Goal: Task Accomplishment & Management: Use online tool/utility

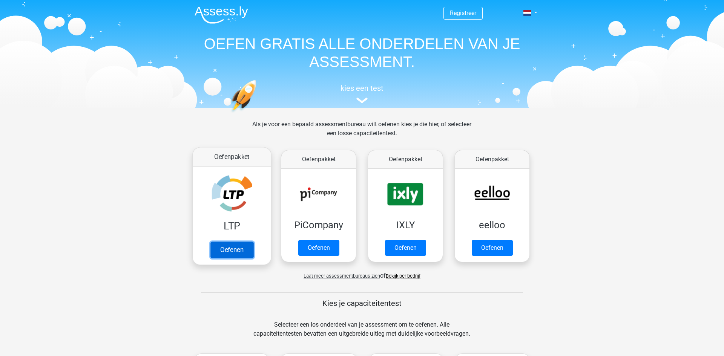
click at [247, 247] on link "Oefenen" at bounding box center [231, 250] width 43 height 17
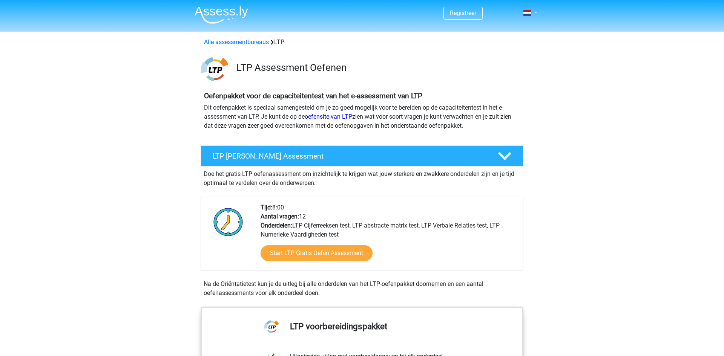
scroll to position [58, 0]
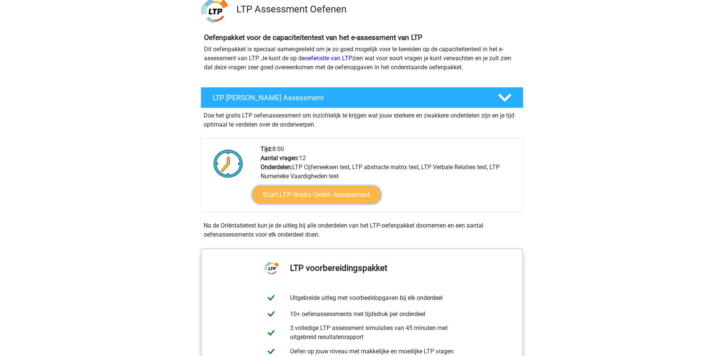
click at [319, 190] on link "Start LTP Gratis Oefen Assessment" at bounding box center [316, 195] width 129 height 18
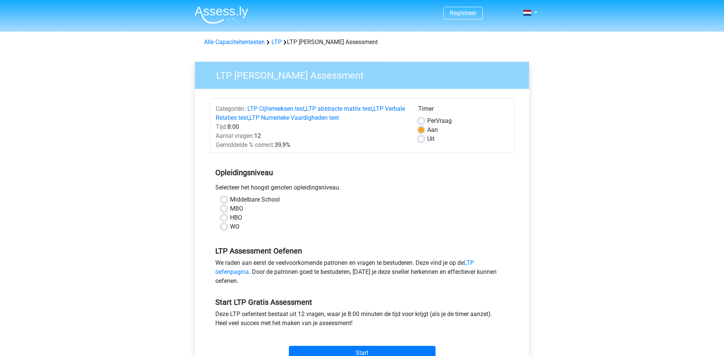
click at [230, 220] on label "HBO" at bounding box center [236, 217] width 12 height 9
click at [227, 220] on input "HBO" at bounding box center [224, 217] width 6 height 8
radio input "true"
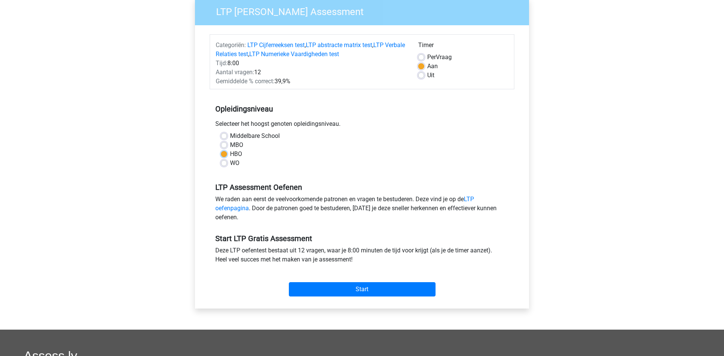
scroll to position [73, 0]
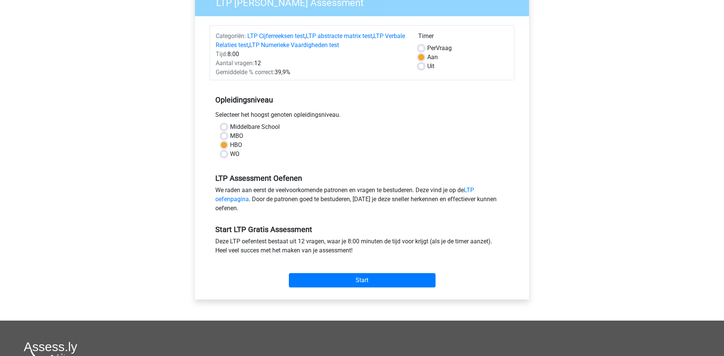
click at [231, 134] on label "MBO" at bounding box center [236, 136] width 13 height 9
click at [227, 134] on input "MBO" at bounding box center [224, 136] width 6 height 8
radio input "true"
click at [332, 276] on input "Start" at bounding box center [362, 280] width 147 height 14
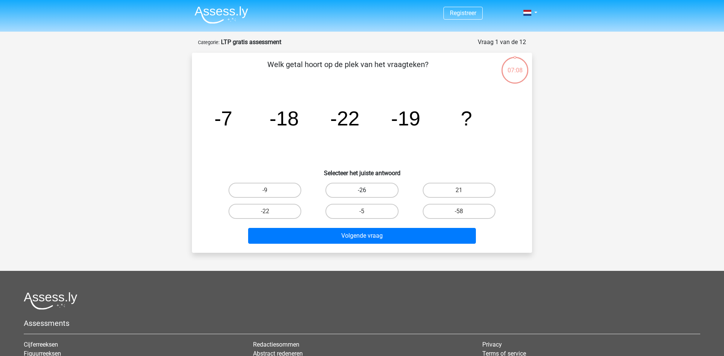
click at [364, 189] on label "-26" at bounding box center [362, 190] width 73 height 15
click at [364, 190] on input "-26" at bounding box center [364, 192] width 5 height 5
radio input "true"
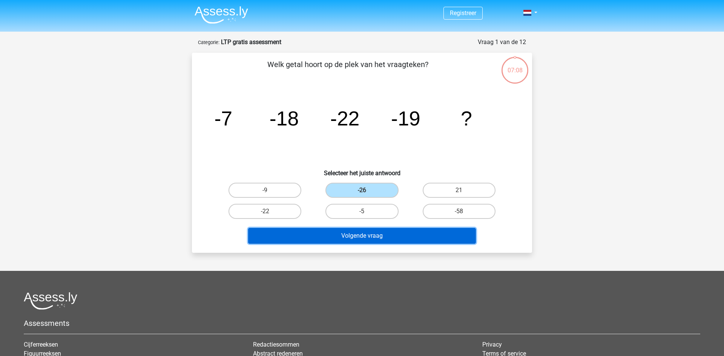
click at [353, 233] on button "Volgende vraag" at bounding box center [362, 236] width 228 height 16
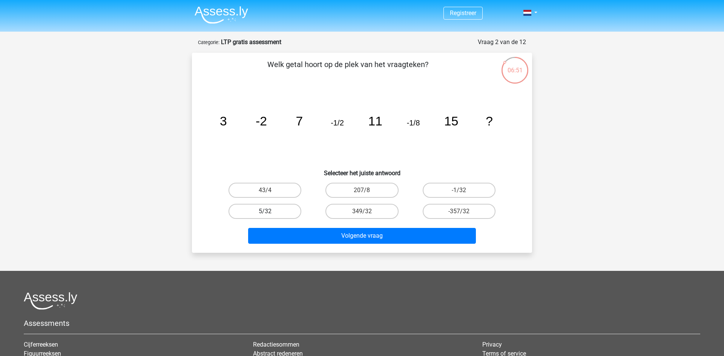
click at [288, 209] on label "5/32" at bounding box center [265, 211] width 73 height 15
click at [270, 212] on input "5/32" at bounding box center [267, 214] width 5 height 5
radio input "true"
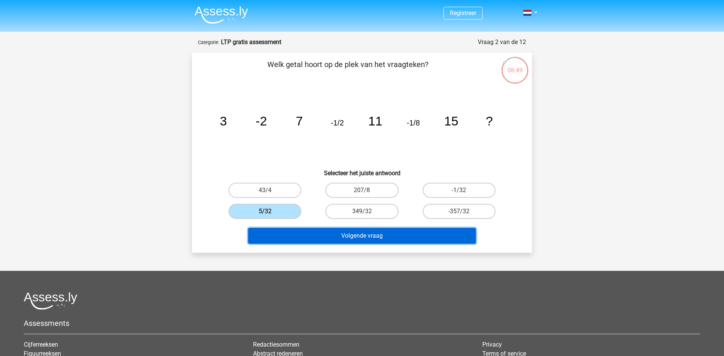
click at [297, 241] on button "Volgende vraag" at bounding box center [362, 236] width 228 height 16
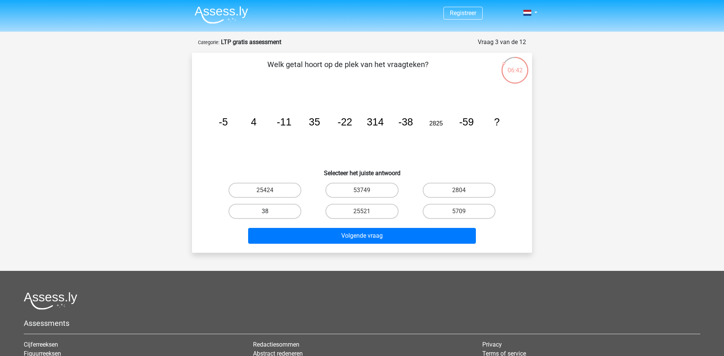
click at [292, 218] on label "38" at bounding box center [265, 211] width 73 height 15
click at [270, 217] on input "38" at bounding box center [267, 214] width 5 height 5
radio input "true"
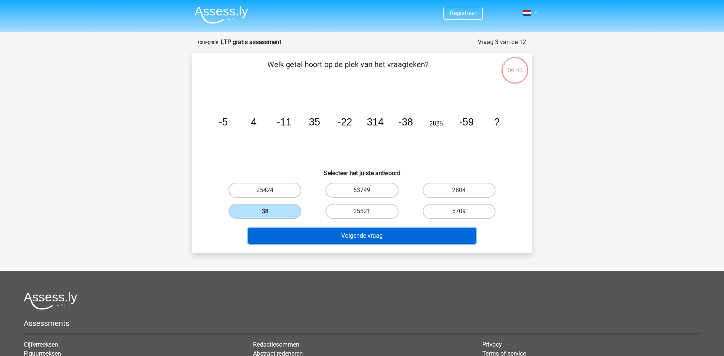
click at [293, 233] on button "Volgende vraag" at bounding box center [362, 236] width 228 height 16
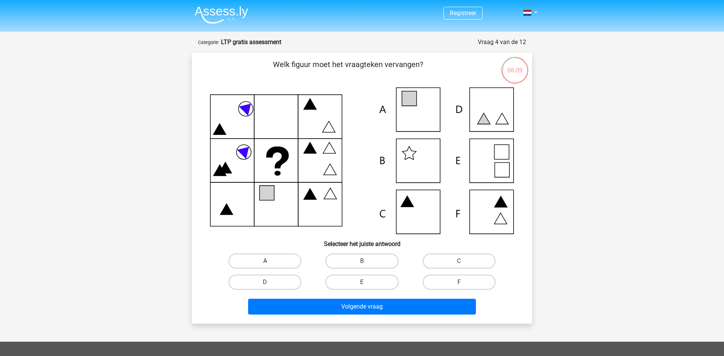
click at [286, 267] on label "A" at bounding box center [265, 261] width 73 height 15
click at [270, 266] on input "A" at bounding box center [267, 263] width 5 height 5
radio input "true"
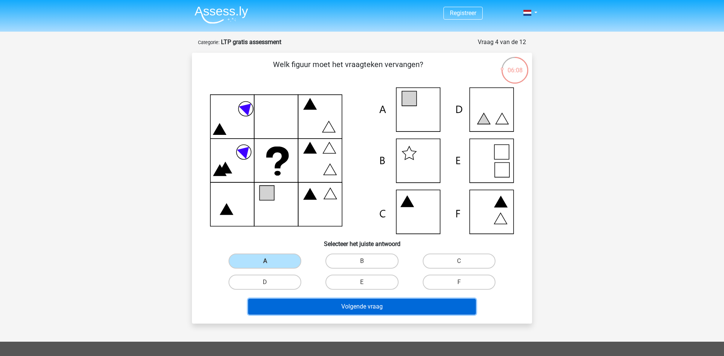
click at [292, 302] on button "Volgende vraag" at bounding box center [362, 307] width 228 height 16
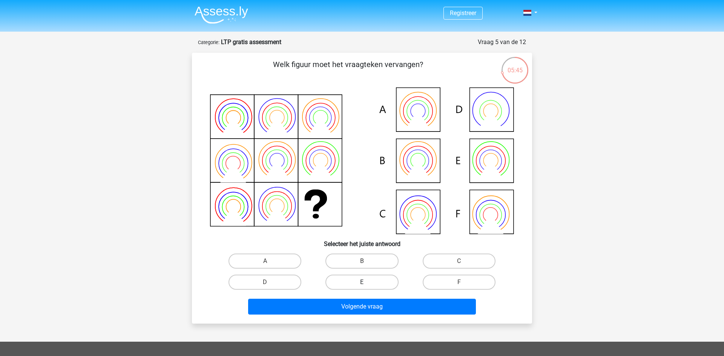
click at [372, 281] on label "E" at bounding box center [362, 282] width 73 height 15
click at [367, 283] on input "E" at bounding box center [364, 285] width 5 height 5
radio input "true"
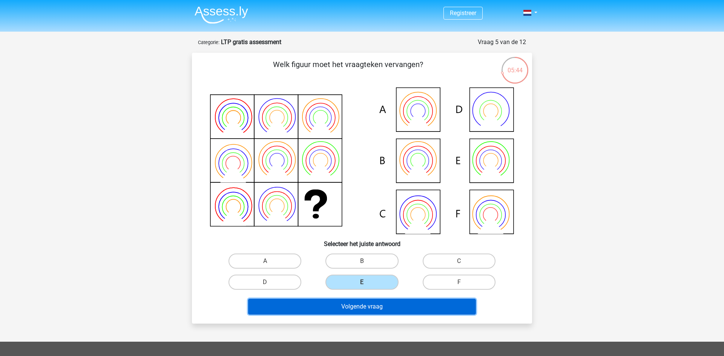
click at [356, 306] on button "Volgende vraag" at bounding box center [362, 307] width 228 height 16
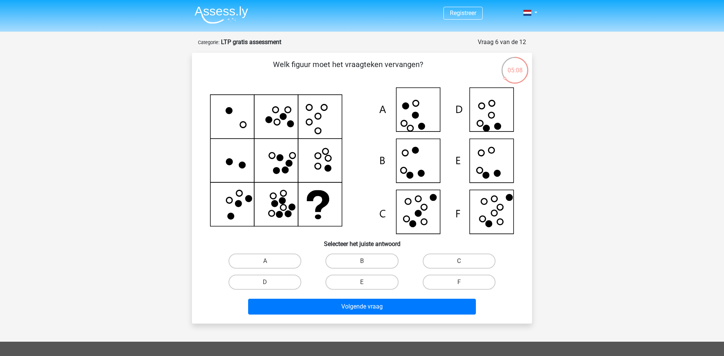
click at [438, 264] on label "C" at bounding box center [459, 261] width 73 height 15
click at [459, 264] on input "C" at bounding box center [461, 263] width 5 height 5
radio input "true"
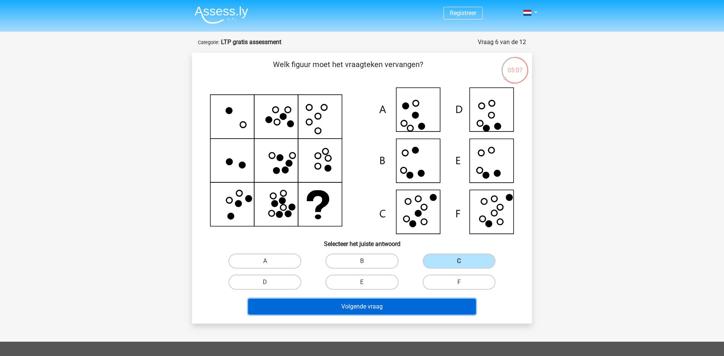
click at [402, 303] on button "Volgende vraag" at bounding box center [362, 307] width 228 height 16
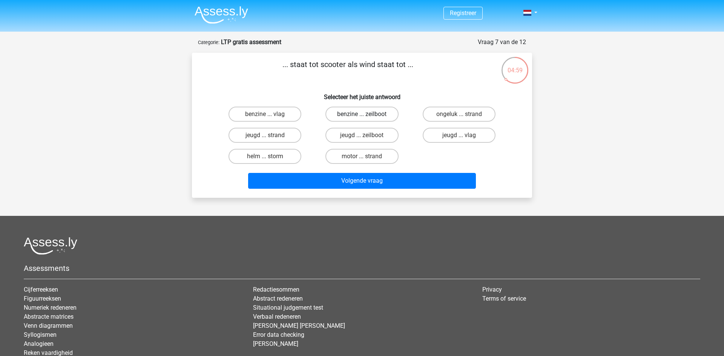
click at [342, 117] on label "benzine ... zeilboot" at bounding box center [362, 114] width 73 height 15
click at [362, 117] on input "benzine ... zeilboot" at bounding box center [364, 116] width 5 height 5
radio input "true"
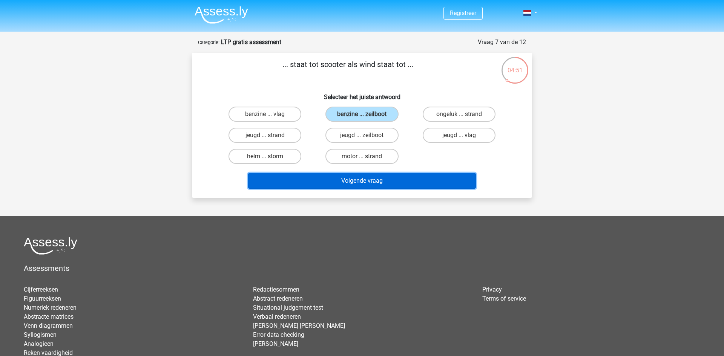
click at [326, 175] on button "Volgende vraag" at bounding box center [362, 181] width 228 height 16
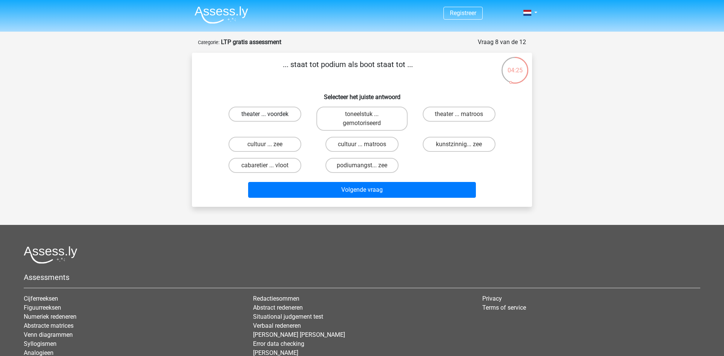
click at [290, 115] on label "theater ... voordek" at bounding box center [265, 114] width 73 height 15
click at [270, 115] on input "theater ... voordek" at bounding box center [267, 116] width 5 height 5
radio input "true"
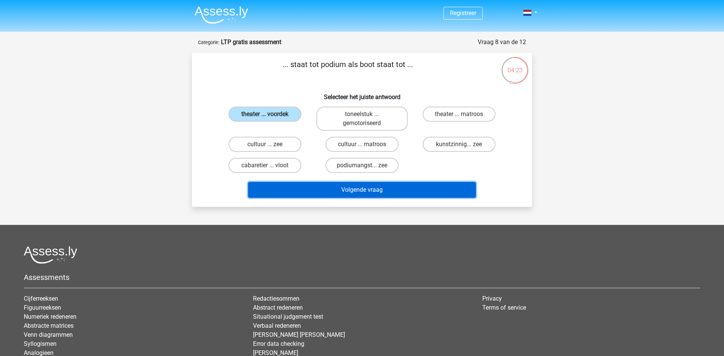
click at [297, 185] on button "Volgende vraag" at bounding box center [362, 190] width 228 height 16
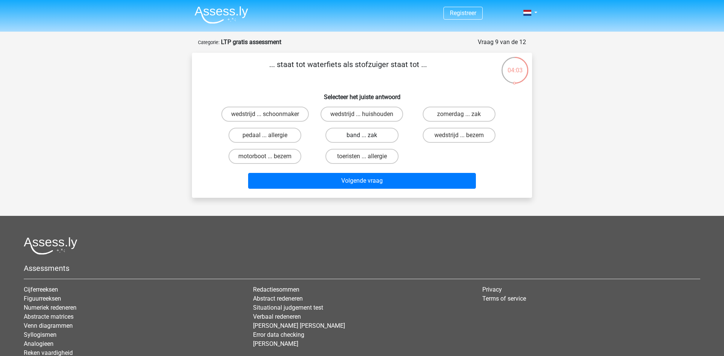
click at [355, 137] on label "band ... zak" at bounding box center [362, 135] width 73 height 15
click at [362, 137] on input "band ... zak" at bounding box center [364, 137] width 5 height 5
radio input "true"
click at [318, 64] on p "... staat tot waterfiets als stofzuiger staat tot ..." at bounding box center [348, 70] width 288 height 23
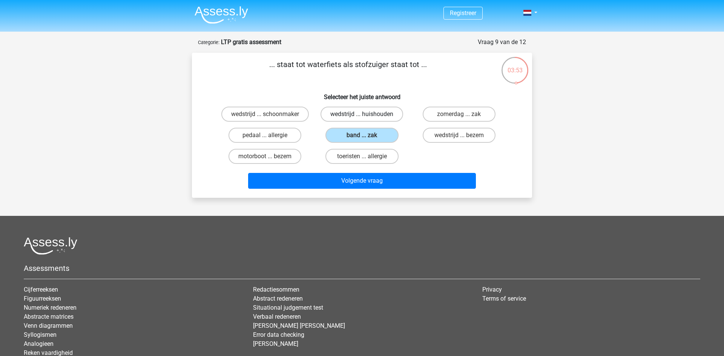
click at [339, 113] on label "wedstrijd ... huishouden" at bounding box center [362, 114] width 83 height 15
click at [362, 114] on input "wedstrijd ... huishouden" at bounding box center [364, 116] width 5 height 5
radio input "true"
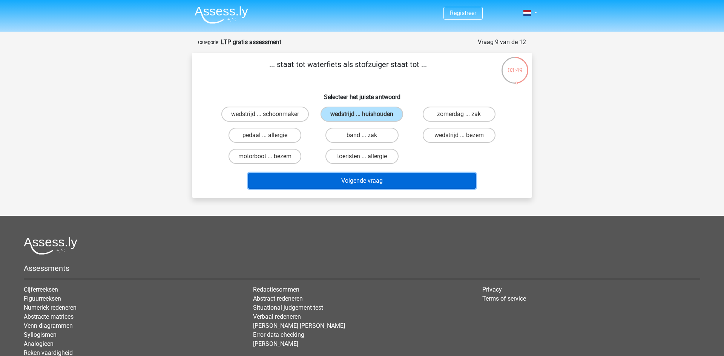
click at [331, 176] on button "Volgende vraag" at bounding box center [362, 181] width 228 height 16
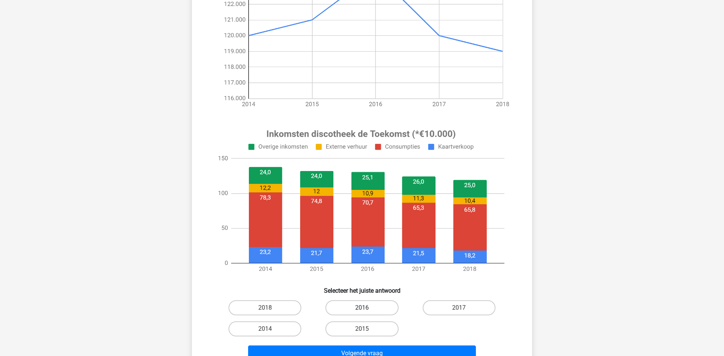
scroll to position [160, 0]
click at [260, 335] on label "2014" at bounding box center [265, 328] width 73 height 15
click at [265, 334] on input "2014" at bounding box center [267, 331] width 5 height 5
radio input "true"
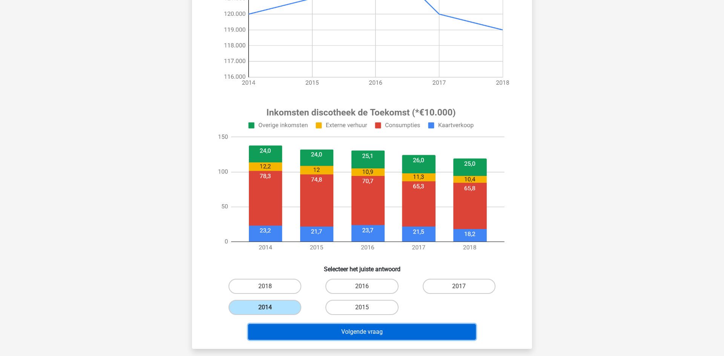
click at [275, 334] on button "Volgende vraag" at bounding box center [362, 332] width 228 height 16
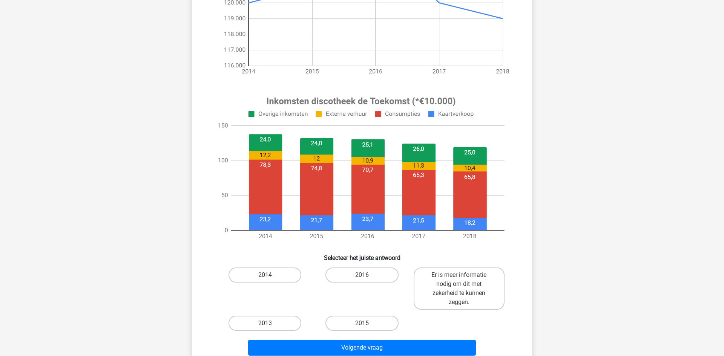
scroll to position [193, 0]
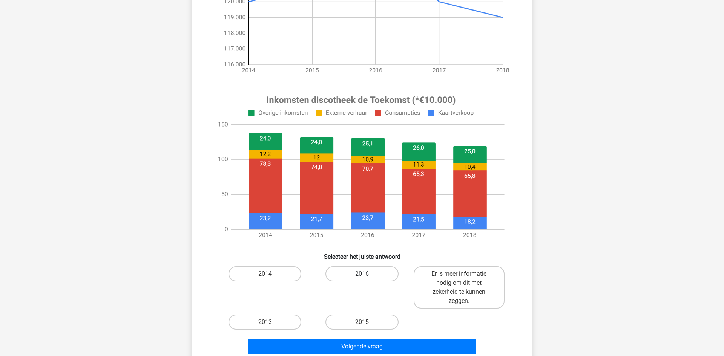
click at [378, 271] on label "2016" at bounding box center [362, 274] width 73 height 15
click at [367, 274] on input "2016" at bounding box center [364, 276] width 5 height 5
radio input "true"
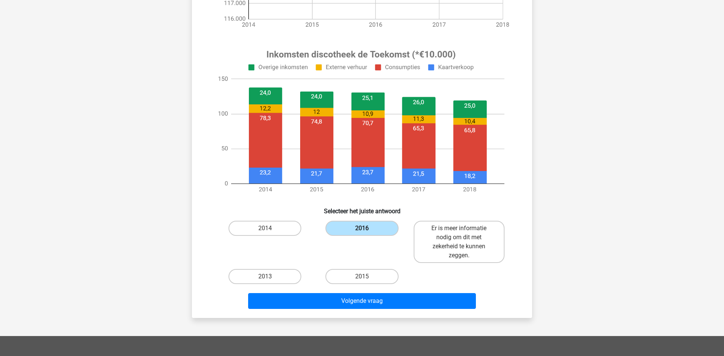
scroll to position [248, 0]
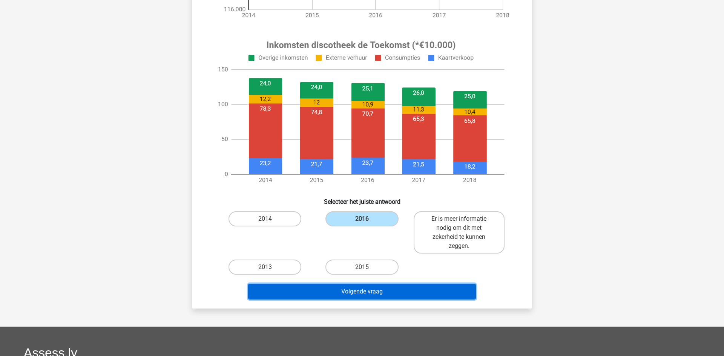
click at [387, 289] on button "Volgende vraag" at bounding box center [362, 292] width 228 height 16
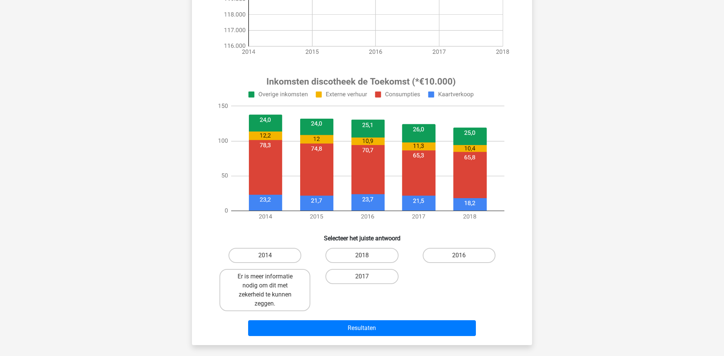
scroll to position [221, 0]
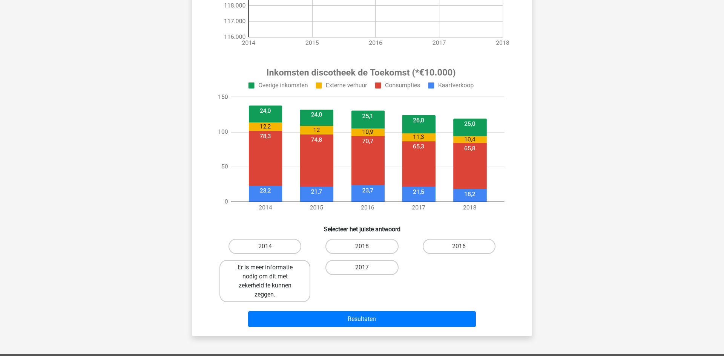
click at [293, 284] on label "Er is meer informatie nodig om dit met zekerheid te kunnen zeggen." at bounding box center [265, 281] width 91 height 42
click at [270, 273] on input "Er is meer informatie nodig om dit met zekerheid te kunnen zeggen." at bounding box center [267, 270] width 5 height 5
radio input "true"
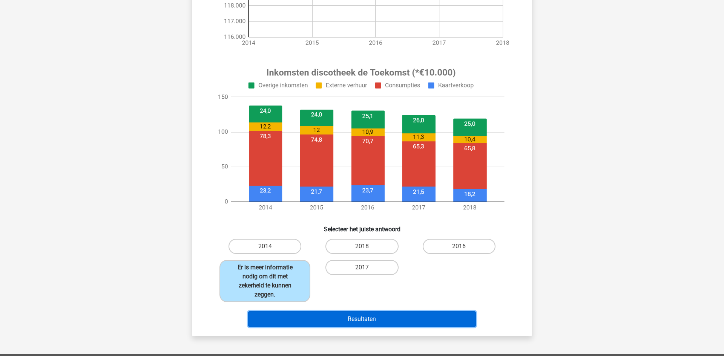
click at [303, 318] on button "Resultaten" at bounding box center [362, 320] width 228 height 16
